Goal: Navigation & Orientation: Find specific page/section

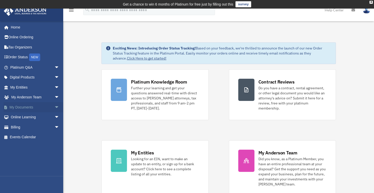
click at [54, 106] on span "arrow_drop_down" at bounding box center [59, 107] width 10 height 10
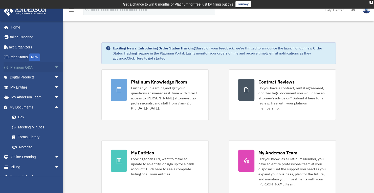
click at [54, 66] on span "arrow_drop_down" at bounding box center [59, 67] width 10 height 10
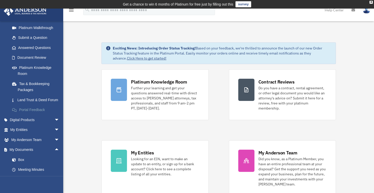
scroll to position [62, 0]
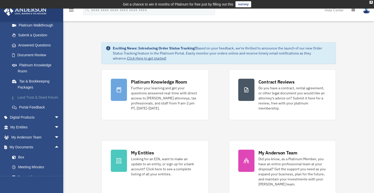
click at [31, 101] on link "Land Trust & Deed Forum" at bounding box center [37, 98] width 60 height 10
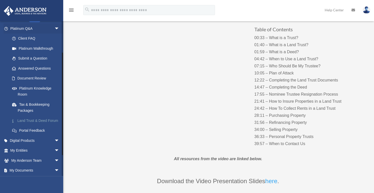
scroll to position [48, 0]
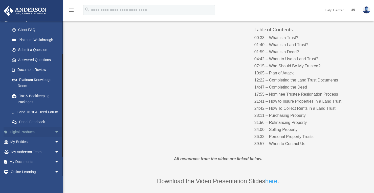
click at [54, 138] on span "arrow_drop_down" at bounding box center [59, 132] width 10 height 10
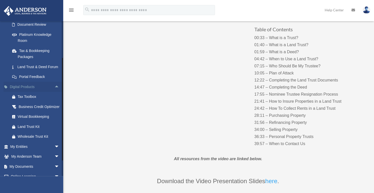
scroll to position [93, 0]
click at [36, 130] on div "Land Trust Kit" at bounding box center [39, 126] width 43 height 6
click at [54, 152] on span "arrow_drop_down" at bounding box center [59, 146] width 10 height 10
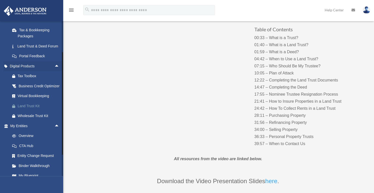
scroll to position [114, 0]
click at [40, 119] on div "Wholesale Trust Kit" at bounding box center [39, 116] width 43 height 6
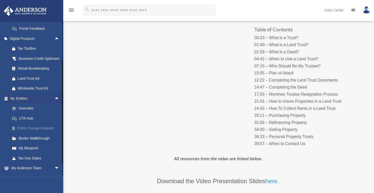
scroll to position [144, 0]
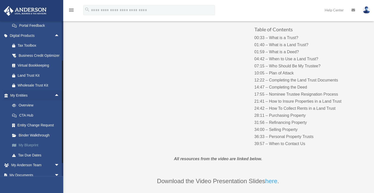
click at [28, 151] on link "My Blueprint" at bounding box center [37, 146] width 60 height 10
